Goal: Information Seeking & Learning: Learn about a topic

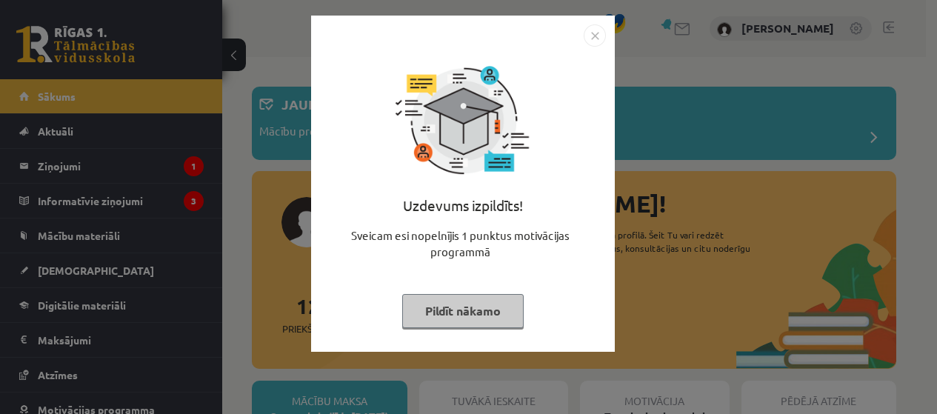
scroll to position [74, 0]
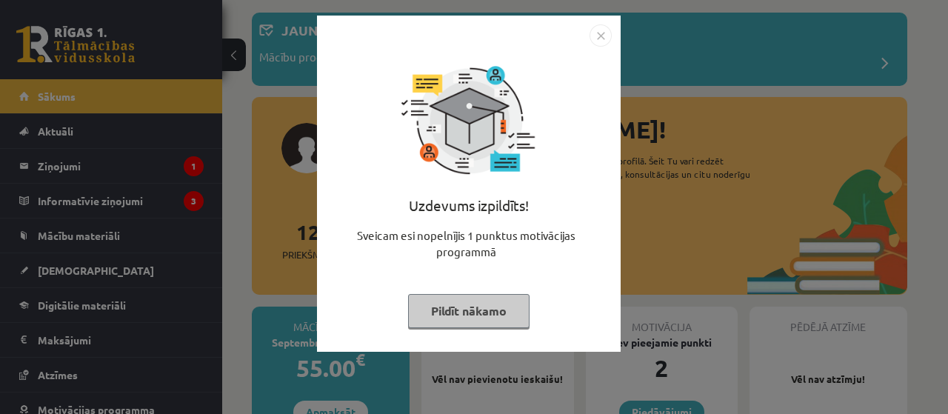
click at [597, 39] on img "Close" at bounding box center [601, 35] width 22 height 22
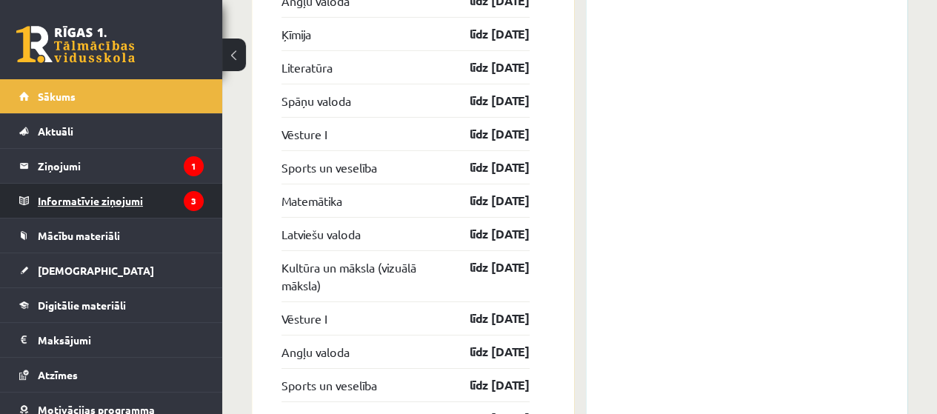
scroll to position [2444, 0]
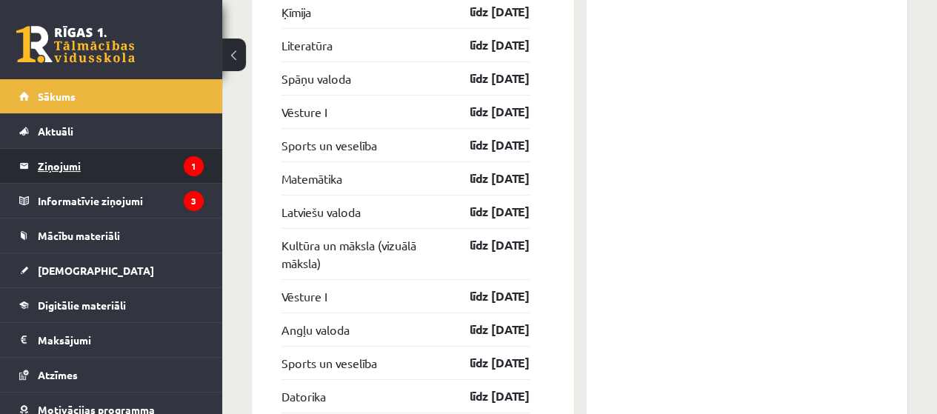
click at [144, 171] on legend "Ziņojumi 1" at bounding box center [121, 166] width 166 height 34
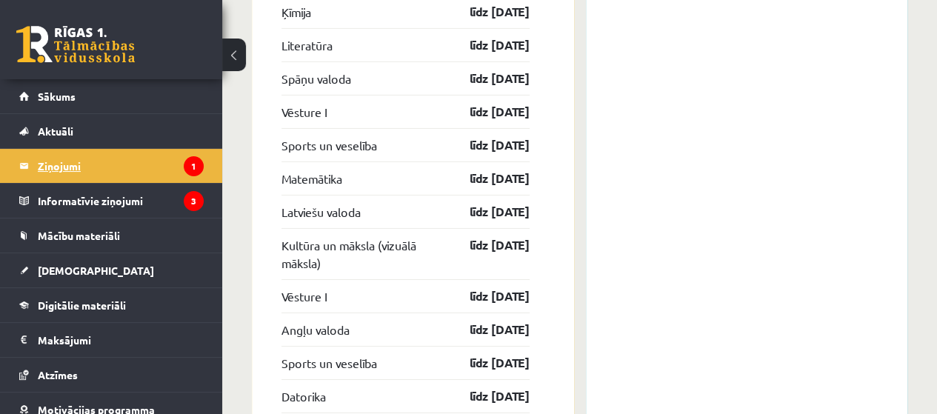
click at [61, 167] on legend "Ziņojumi 1" at bounding box center [121, 166] width 166 height 34
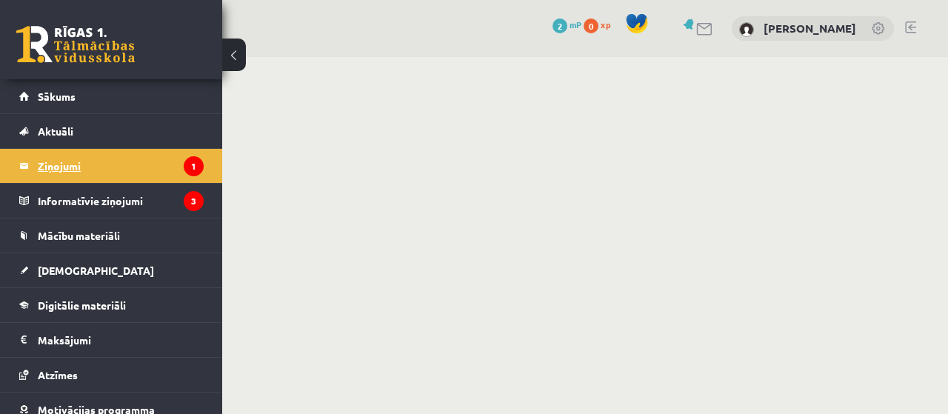
click at [74, 170] on legend "Ziņojumi 1" at bounding box center [121, 166] width 166 height 34
click at [64, 168] on legend "Ziņojumi 1" at bounding box center [121, 166] width 166 height 34
click at [44, 168] on legend "Ziņojumi 1" at bounding box center [121, 166] width 166 height 34
click at [184, 163] on icon "1" at bounding box center [194, 166] width 20 height 20
click at [86, 202] on legend "Informatīvie ziņojumi 3" at bounding box center [121, 201] width 166 height 34
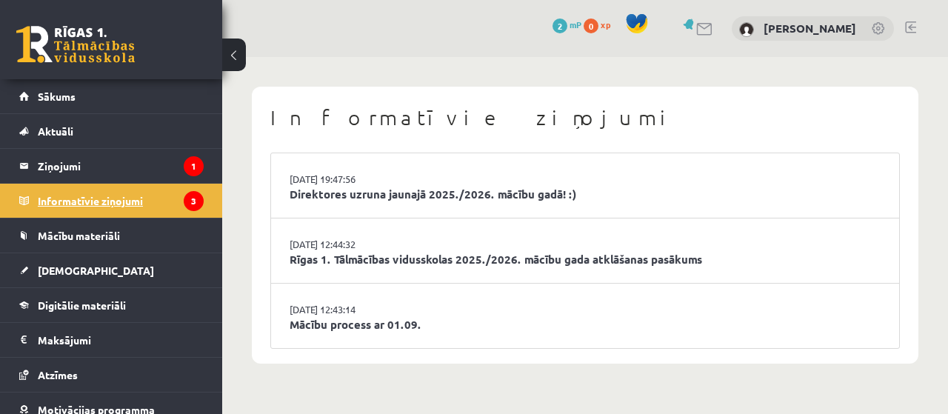
click at [86, 201] on legend "Informatīvie ziņojumi 3" at bounding box center [121, 201] width 166 height 34
click at [187, 201] on icon "3" at bounding box center [194, 201] width 20 height 20
click at [738, 239] on li "[DATE] 12:44:32 Rīgas 1. Tālmācības vidusskolas 2025./2026. mācību gada atklāša…" at bounding box center [585, 251] width 628 height 65
click at [385, 320] on link "Mācību process ar 01.09." at bounding box center [585, 324] width 591 height 17
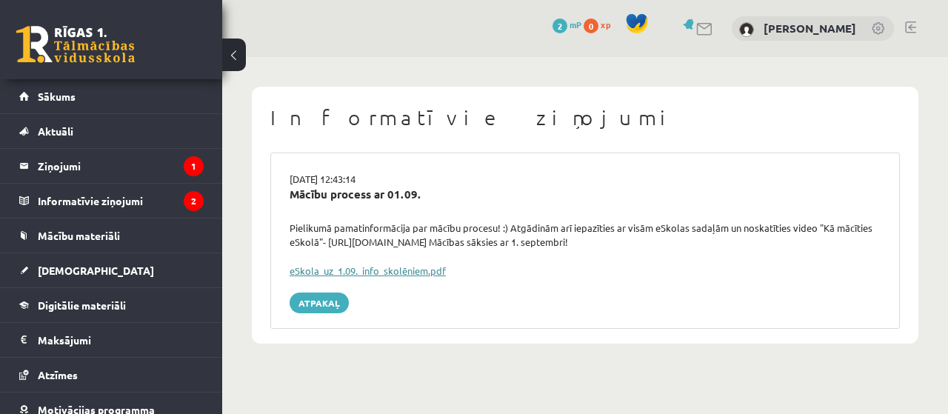
click at [415, 266] on link "eSkola_uz_1.09._info_skolēniem.pdf" at bounding box center [368, 270] width 156 height 13
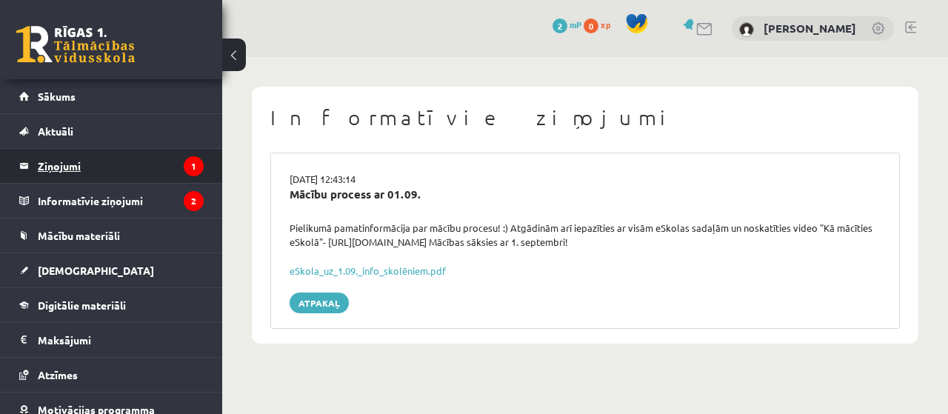
click at [81, 169] on legend "Ziņojumi 1" at bounding box center [121, 166] width 166 height 34
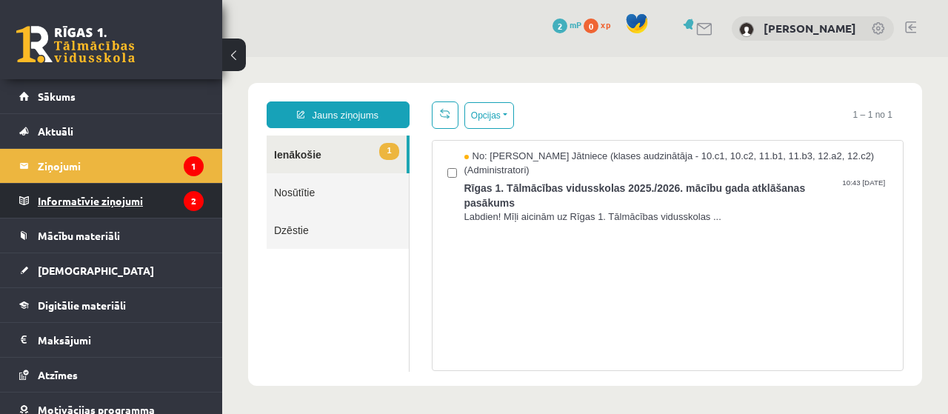
click at [96, 203] on legend "Informatīvie ziņojumi 2" at bounding box center [121, 201] width 166 height 34
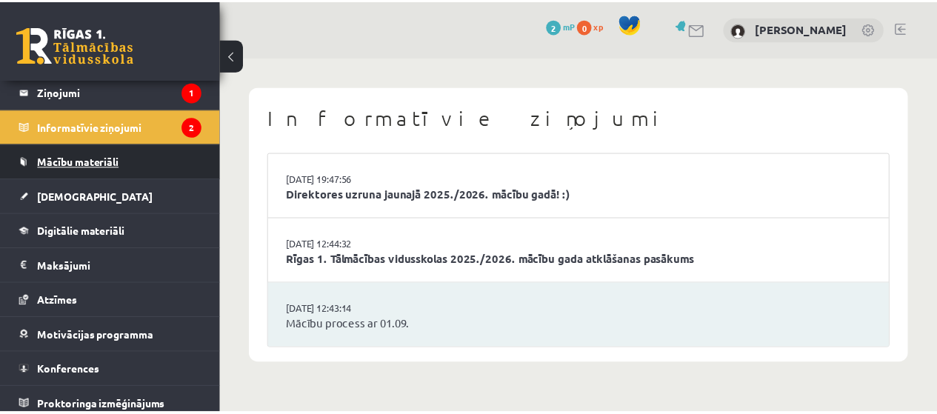
scroll to position [79, 0]
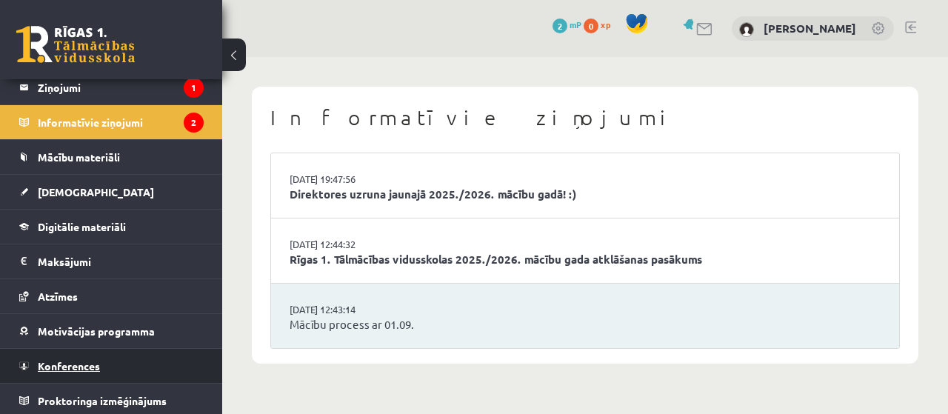
click at [79, 359] on span "Konferences" at bounding box center [69, 365] width 62 height 13
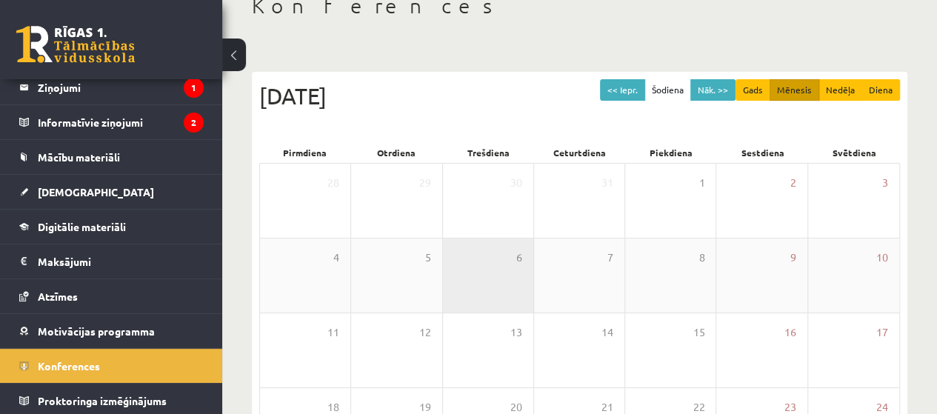
scroll to position [70, 0]
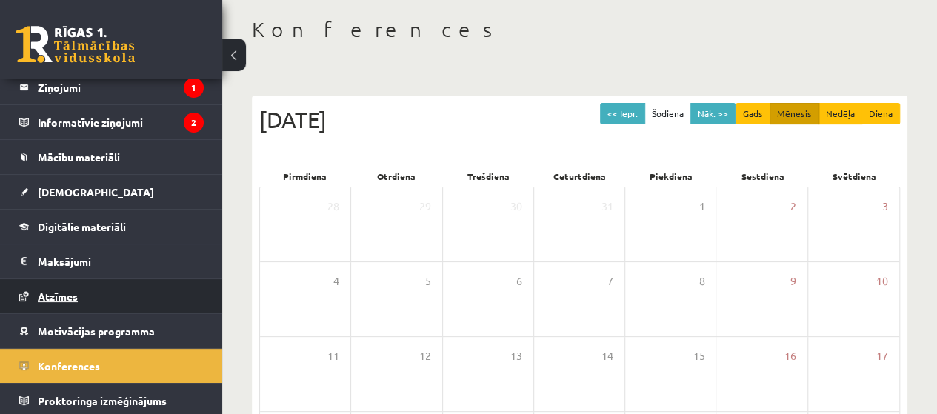
click at [50, 295] on span "Atzīmes" at bounding box center [58, 296] width 40 height 13
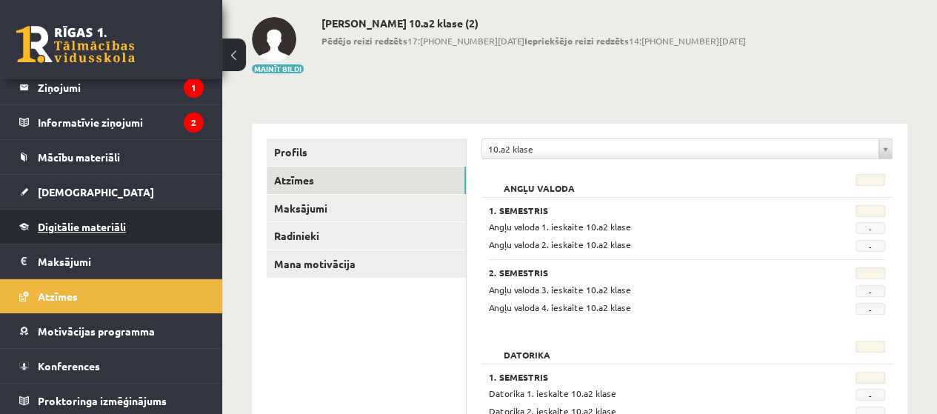
click at [94, 230] on span "Digitālie materiāli" at bounding box center [82, 226] width 88 height 13
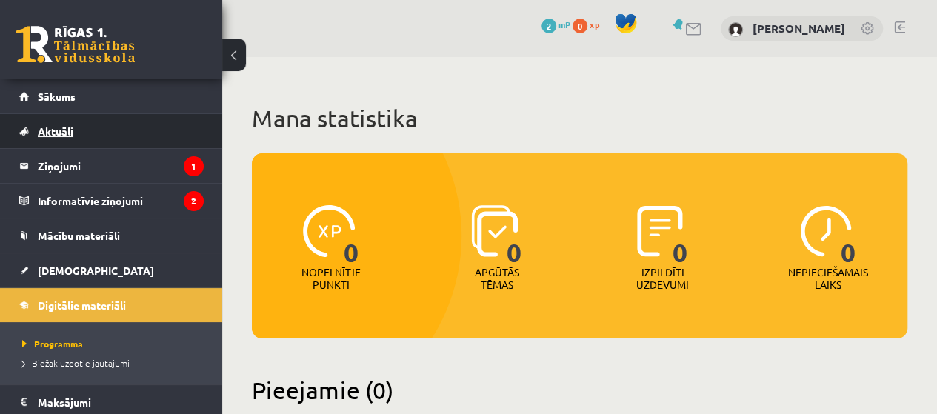
click at [64, 130] on span "Aktuāli" at bounding box center [56, 130] width 36 height 13
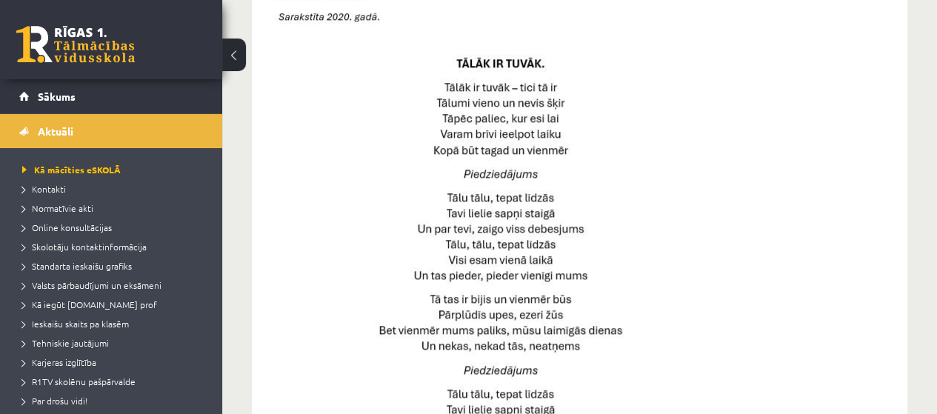
scroll to position [741, 0]
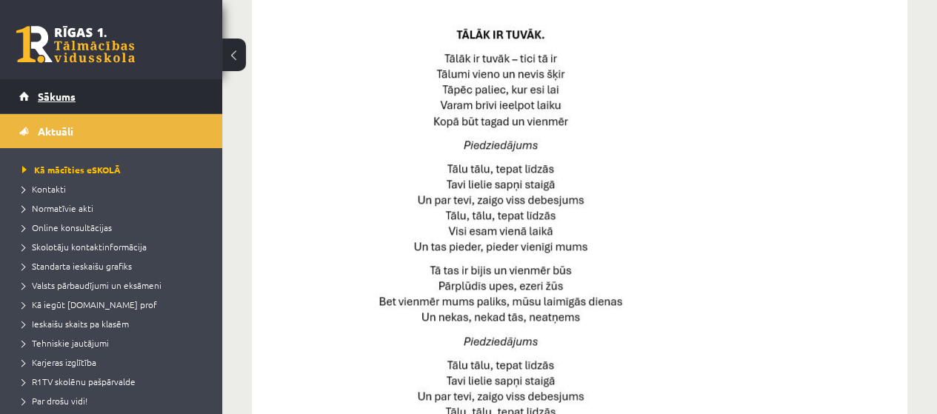
click at [60, 95] on span "Sākums" at bounding box center [57, 96] width 38 height 13
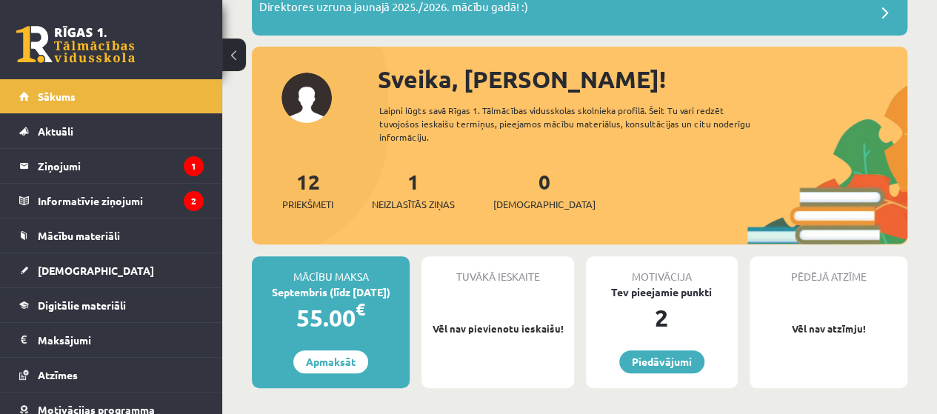
scroll to position [148, 0]
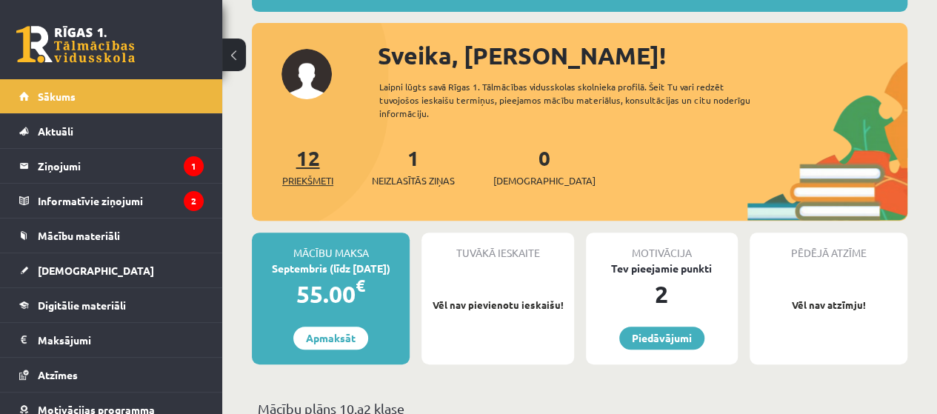
click at [299, 159] on link "12 Priekšmeti" at bounding box center [307, 166] width 51 height 44
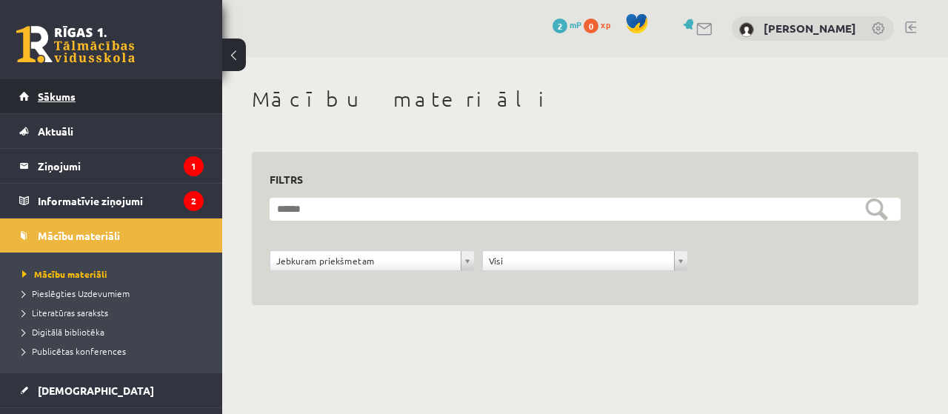
click at [62, 101] on span "Sākums" at bounding box center [57, 96] width 38 height 13
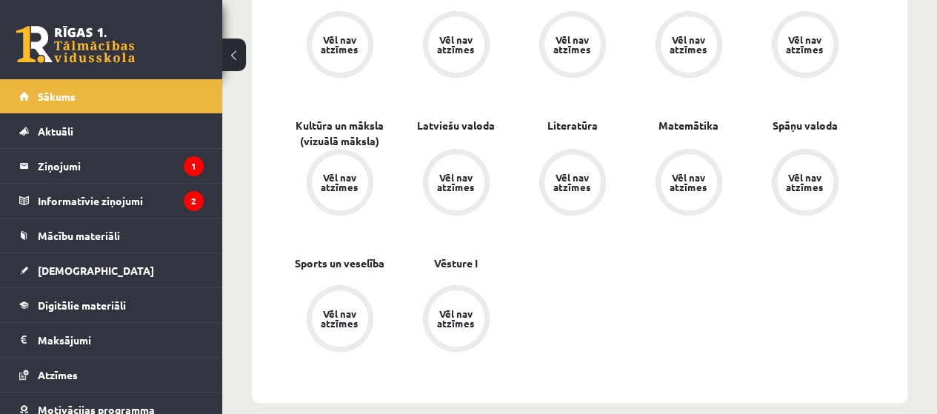
scroll to position [593, 0]
